Goal: Navigation & Orientation: Find specific page/section

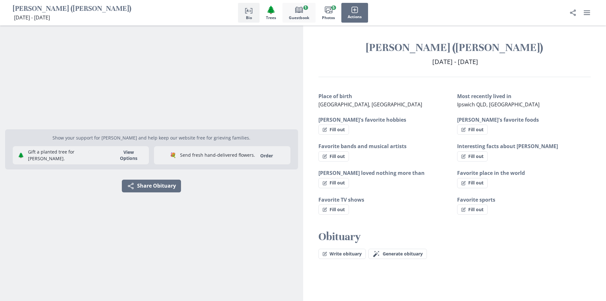
click at [295, 19] on span "Guestbook" at bounding box center [299, 18] width 20 height 4
click at [393, 253] on span "Generate obituary" at bounding box center [403, 253] width 40 height 5
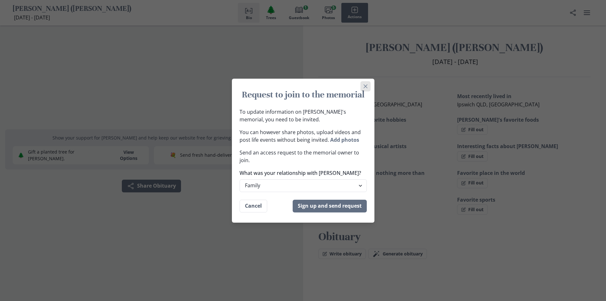
click at [368, 87] on icon "Close" at bounding box center [366, 86] width 4 height 4
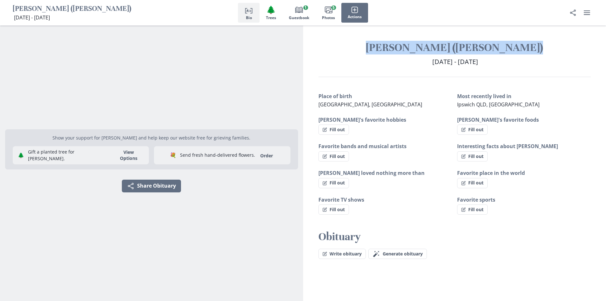
drag, startPoint x: 395, startPoint y: 47, endPoint x: 574, endPoint y: 70, distance: 180.4
click at [574, 70] on div "[PERSON_NAME] ([PERSON_NAME]) [DATE] - [DATE] [DATE] - [DATE]" at bounding box center [454, 59] width 303 height 36
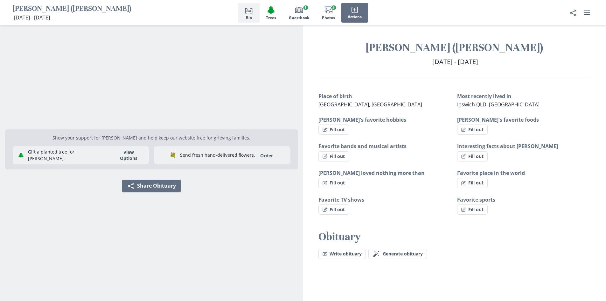
click at [396, 88] on div "[PERSON_NAME] ([PERSON_NAME]) [DATE] - [DATE] [DATE] - [DEMOGRAPHIC_DATA] Place…" at bounding box center [454, 157] width 303 height 264
drag, startPoint x: 501, startPoint y: 55, endPoint x: 511, endPoint y: 57, distance: 10.3
click at [511, 57] on div "[PERSON_NAME] ([PERSON_NAME]) [DATE] - [DATE] [DATE] - [DATE]" at bounding box center [454, 59] width 303 height 36
click at [408, 90] on div "[PERSON_NAME] ([PERSON_NAME]) [DATE] - [DATE] [DATE] - [DEMOGRAPHIC_DATA] Place…" at bounding box center [454, 157] width 303 height 264
drag, startPoint x: 390, startPoint y: 47, endPoint x: 528, endPoint y: 63, distance: 138.5
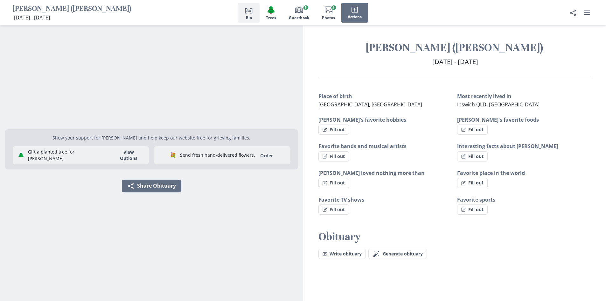
click at [528, 63] on div "[PERSON_NAME] ([PERSON_NAME]) [DATE] - [DATE] [DATE] - [DATE]" at bounding box center [454, 59] width 303 height 36
click at [330, 13] on rect "button" at bounding box center [329, 10] width 6 height 5
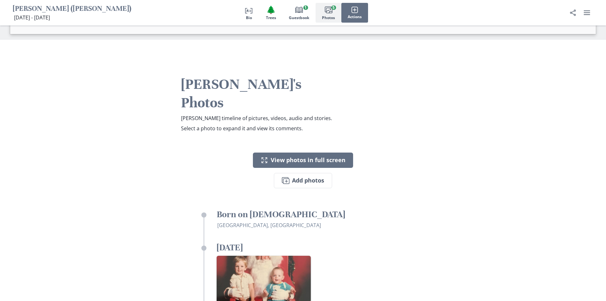
scroll to position [848, 0]
click at [311, 16] on button "Book Guestbook 1" at bounding box center [299, 13] width 33 height 20
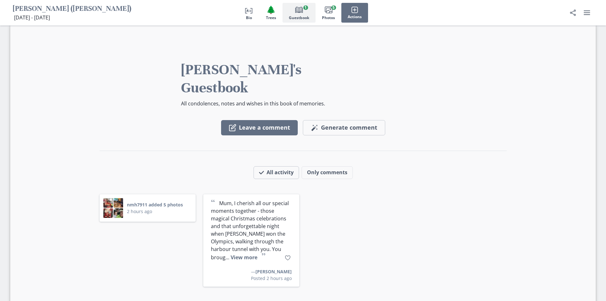
scroll to position [508, 0]
click at [331, 16] on span "Photos" at bounding box center [328, 18] width 13 height 4
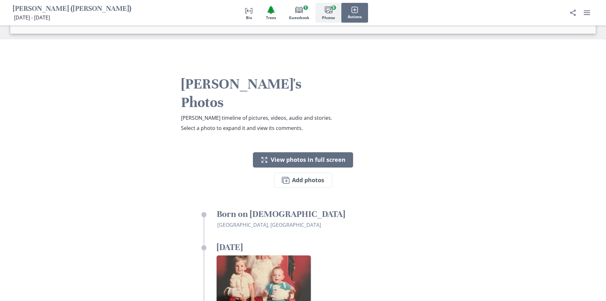
scroll to position [848, 0]
